Goal: Find specific page/section: Find specific page/section

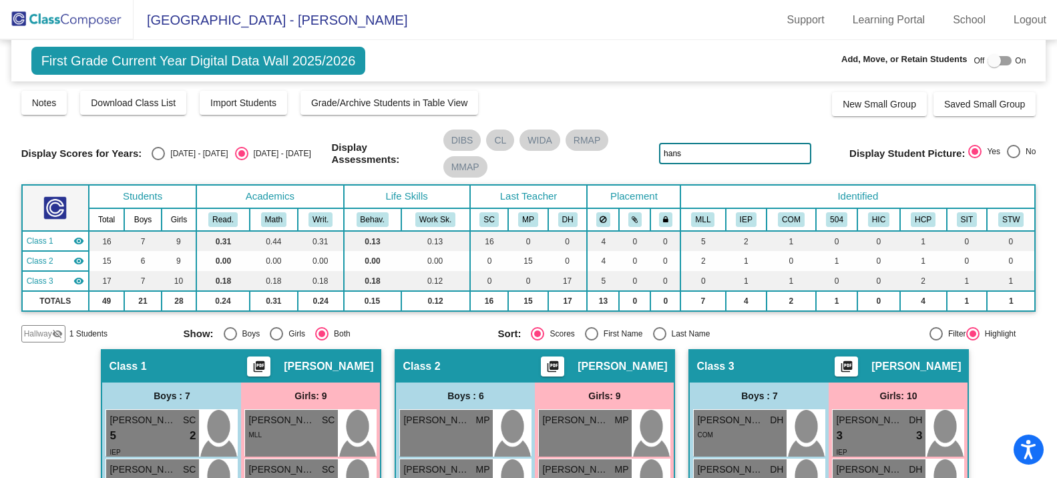
scroll to position [447, 0]
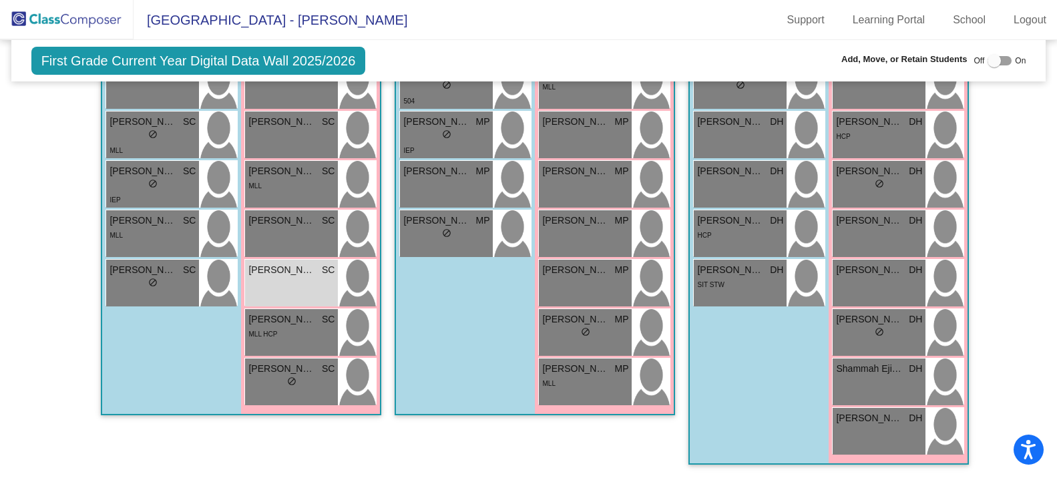
click at [43, 26] on img at bounding box center [66, 19] width 133 height 39
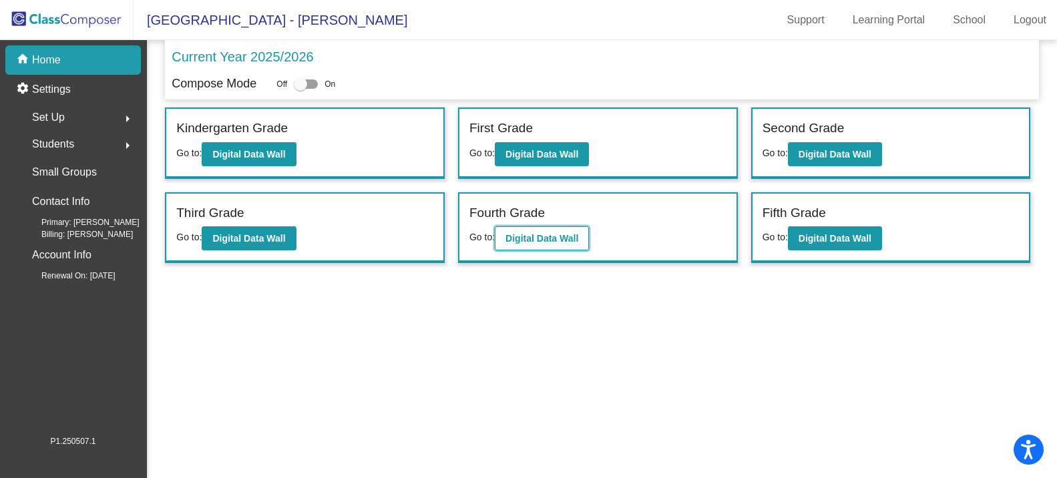
click at [520, 235] on b "Digital Data Wall" at bounding box center [541, 238] width 73 height 11
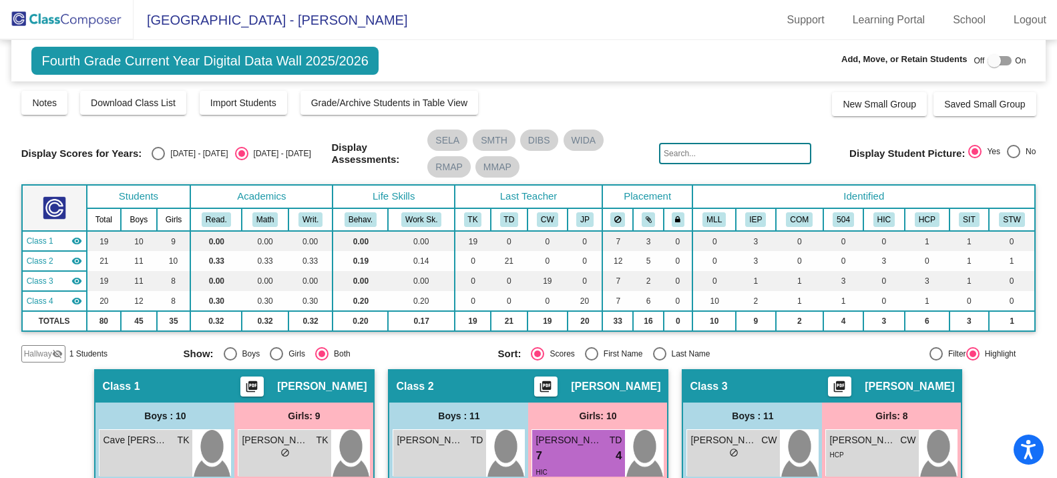
click at [75, 242] on mat-icon "visibility" at bounding box center [76, 241] width 11 height 11
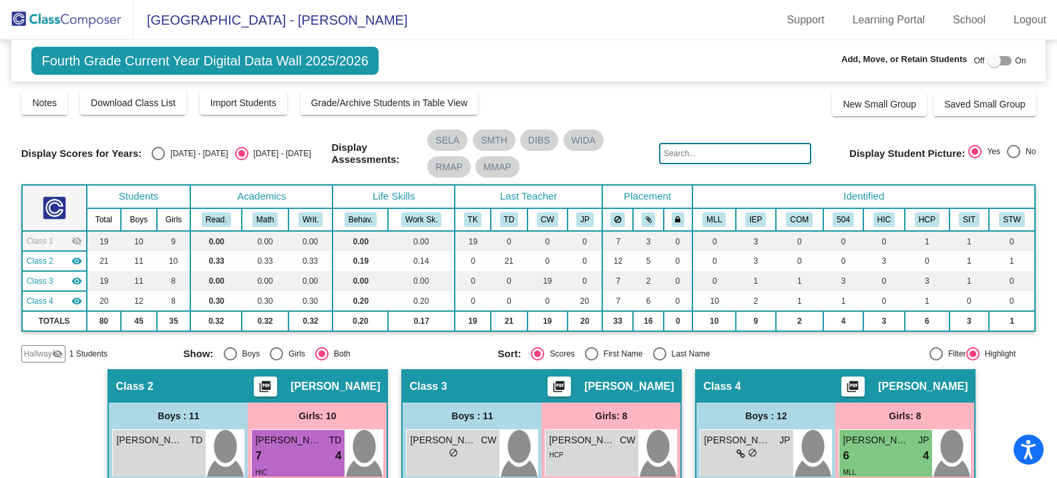
click at [81, 300] on td "Class 4 visibility" at bounding box center [54, 301] width 65 height 20
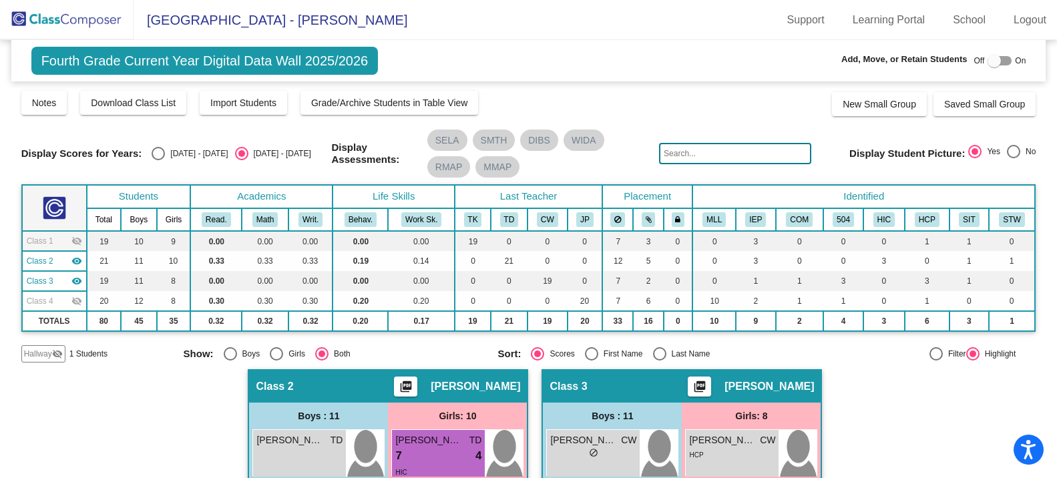
click at [668, 158] on input "text" at bounding box center [735, 153] width 152 height 21
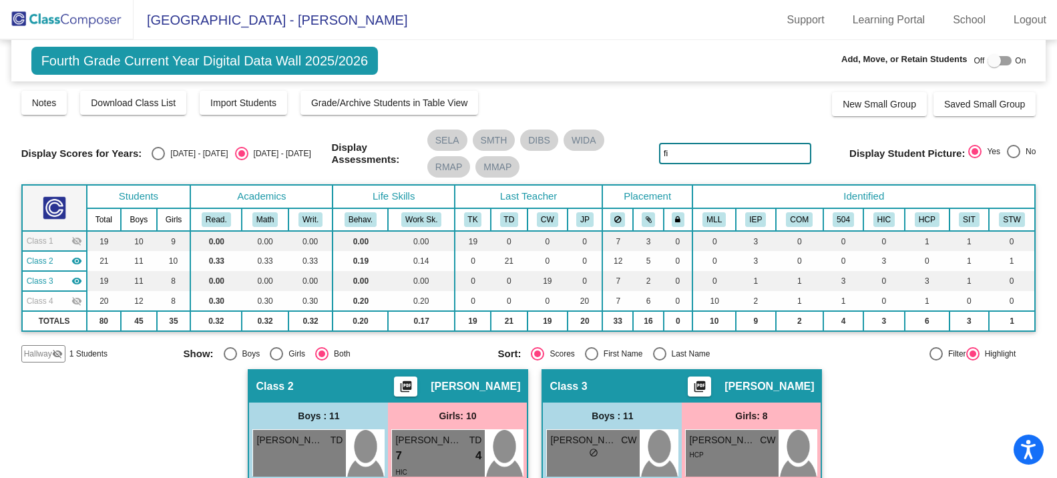
type input "f"
type input "gilm"
